Goal: Find specific page/section: Find specific page/section

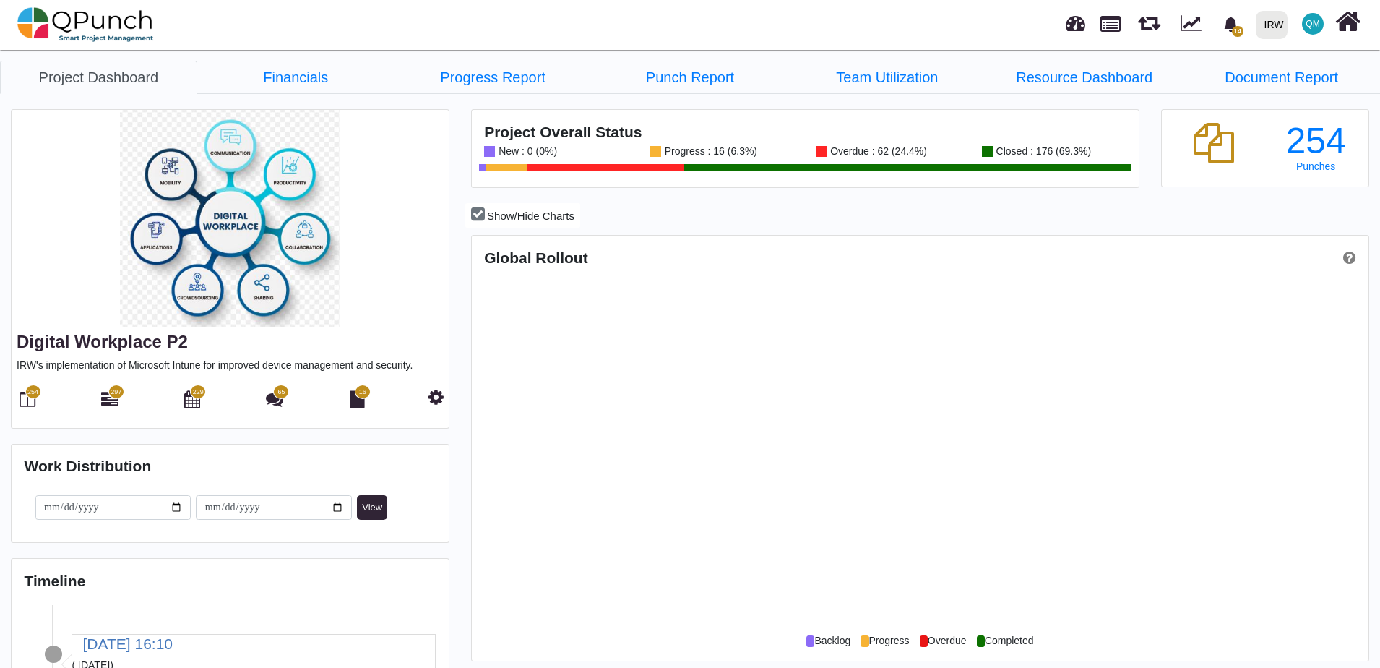
scroll to position [287, 298]
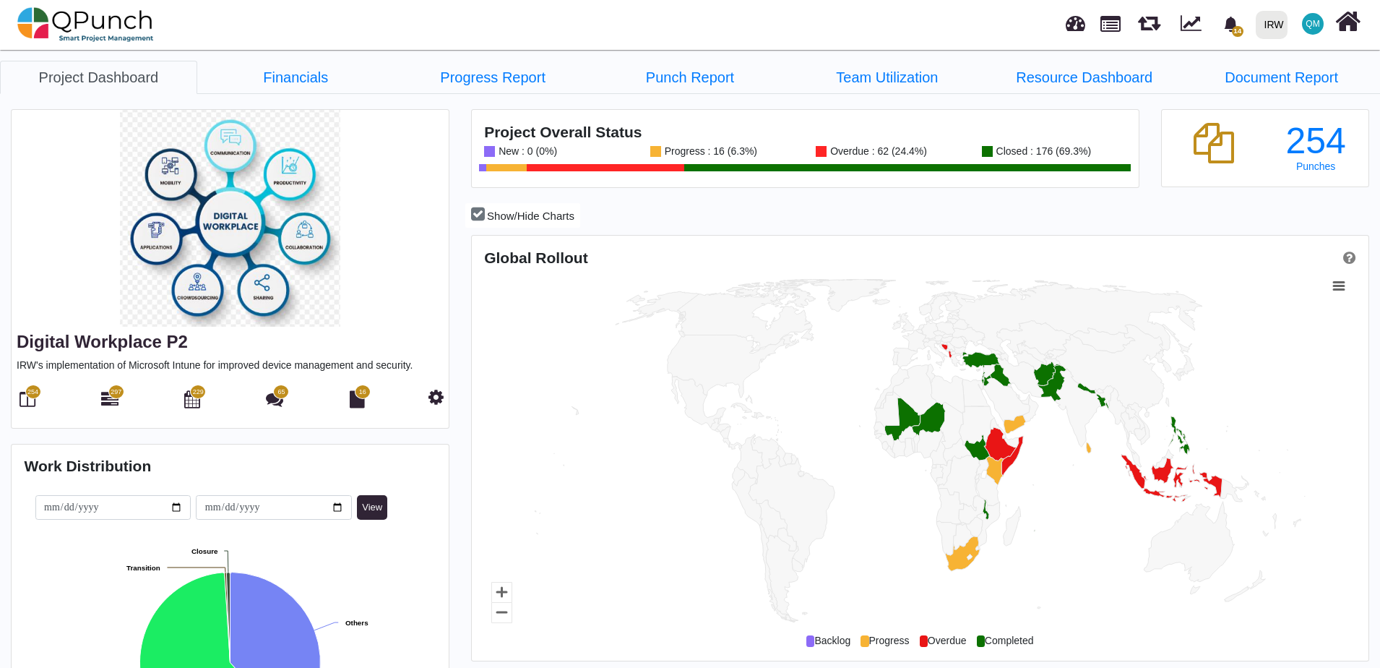
click at [111, 397] on span "297" at bounding box center [116, 392] width 11 height 10
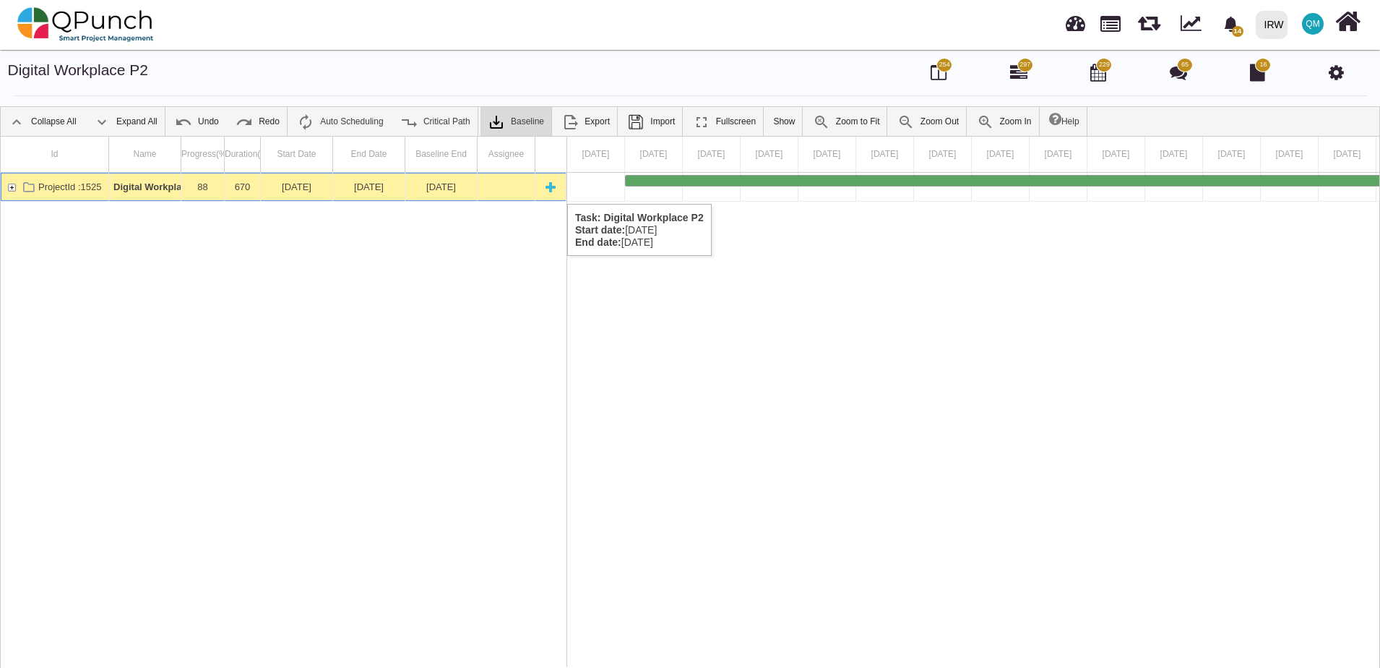
click at [13, 189] on div "ProjectId :1525" at bounding box center [11, 187] width 13 height 28
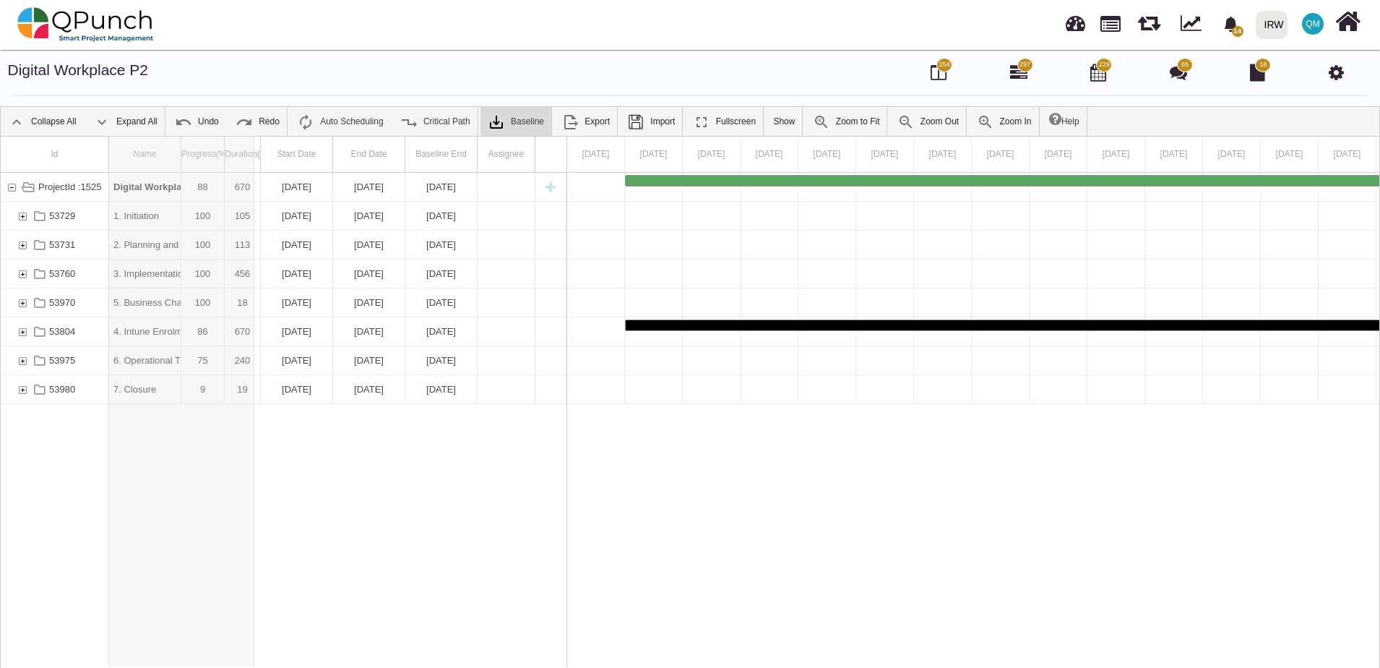
drag, startPoint x: 183, startPoint y: 152, endPoint x: 254, endPoint y: 152, distance: 71.5
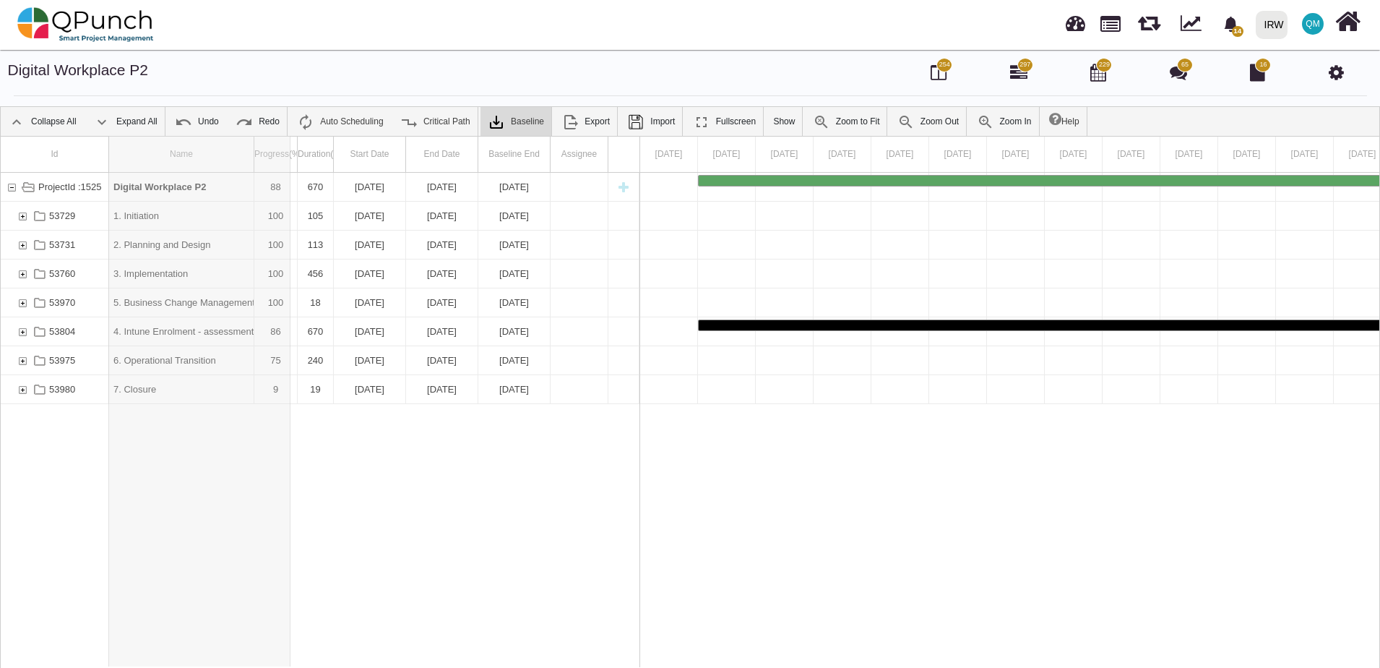
drag, startPoint x: 254, startPoint y: 152, endPoint x: 290, endPoint y: 152, distance: 36.1
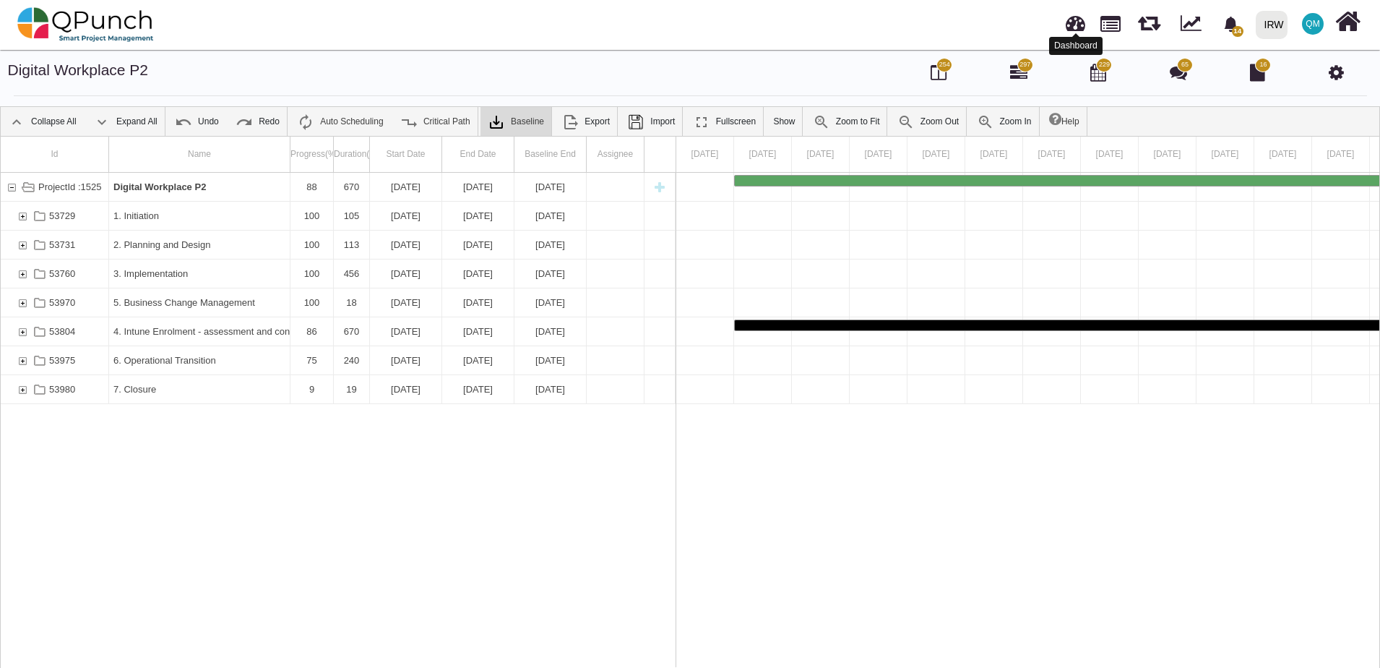
click at [1075, 28] on link at bounding box center [1076, 21] width 20 height 24
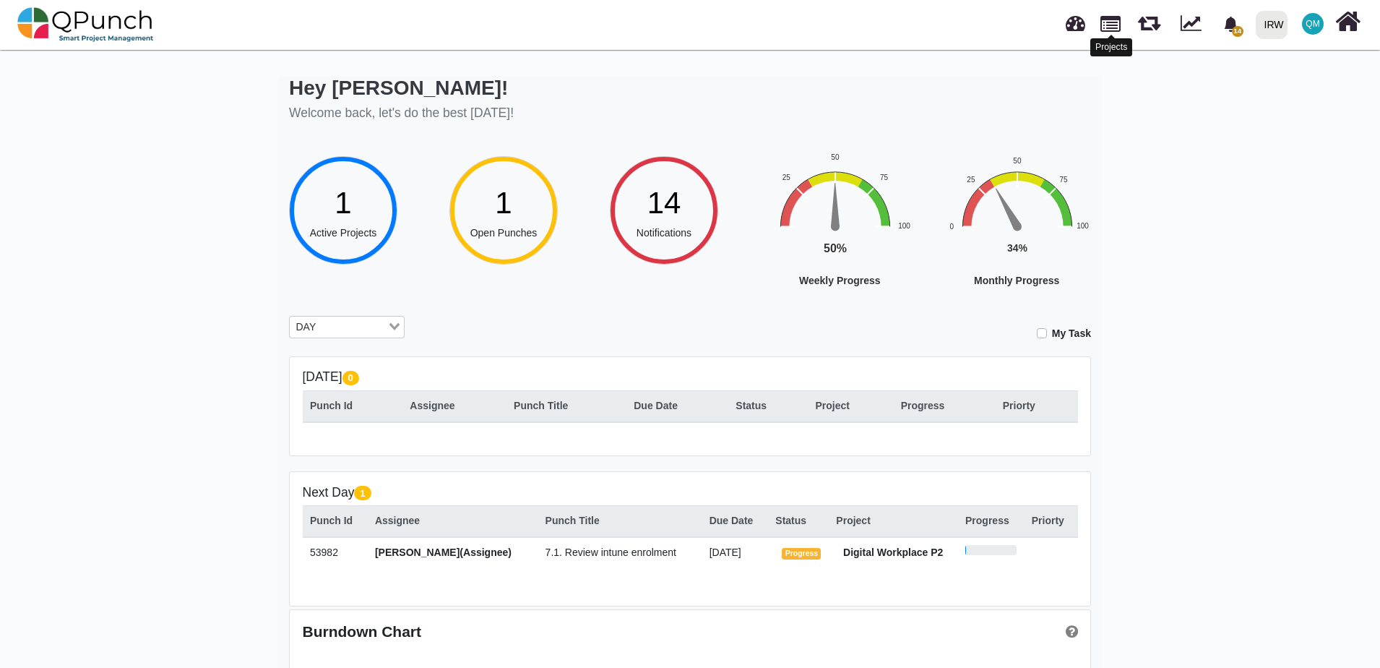
click at [1117, 23] on link at bounding box center [1110, 22] width 20 height 25
